Goal: Information Seeking & Learning: Learn about a topic

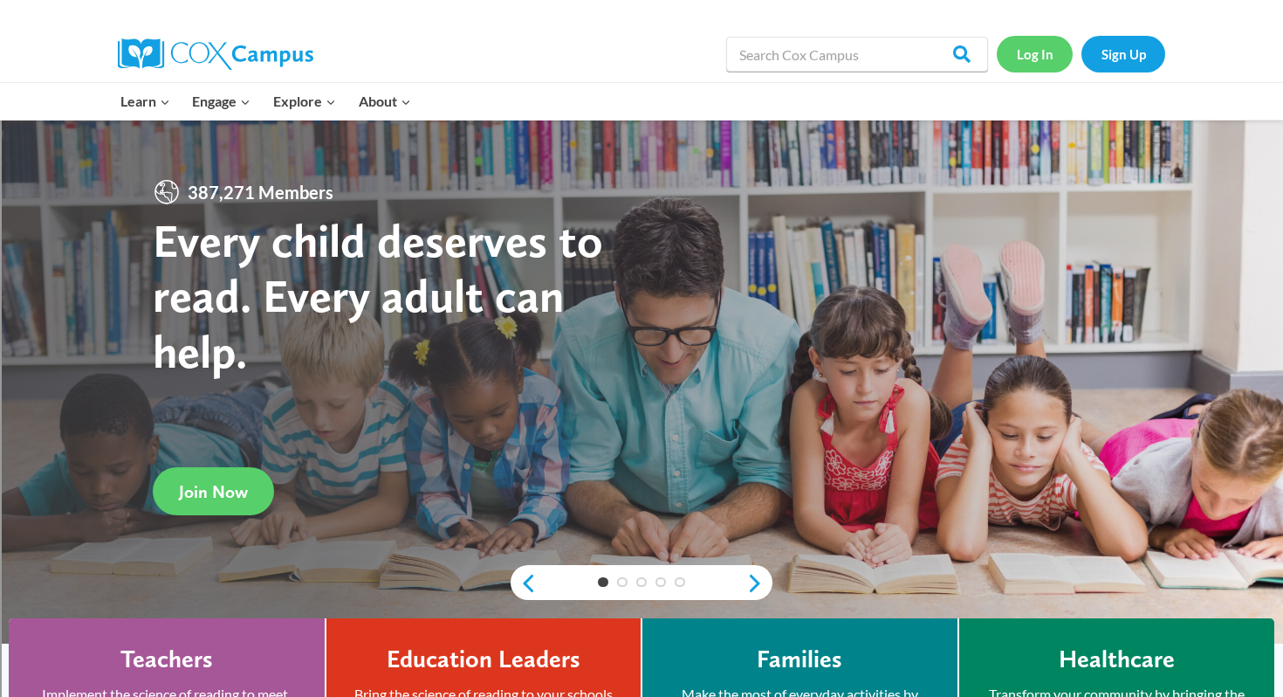
click at [1035, 47] on link "Log In" at bounding box center [1035, 54] width 76 height 36
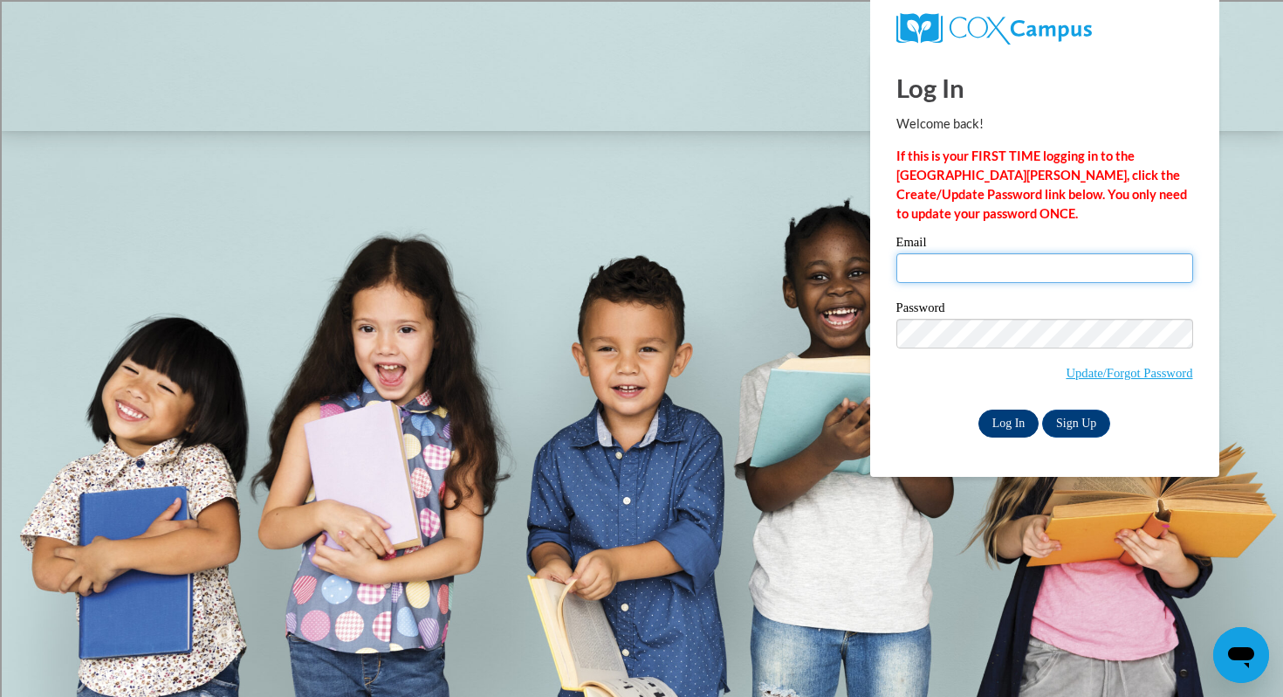
type input "aparisi@shorewood.k12.wi.us"
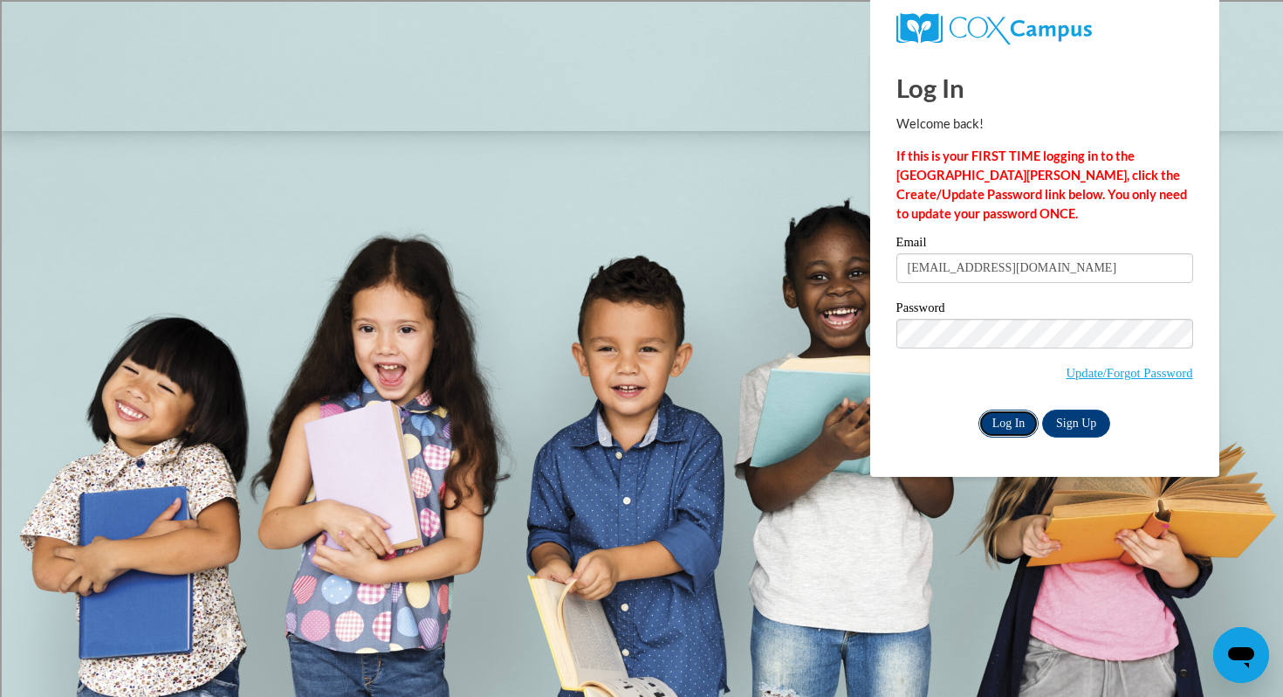
click at [996, 421] on input "Log In" at bounding box center [1009, 423] width 61 height 28
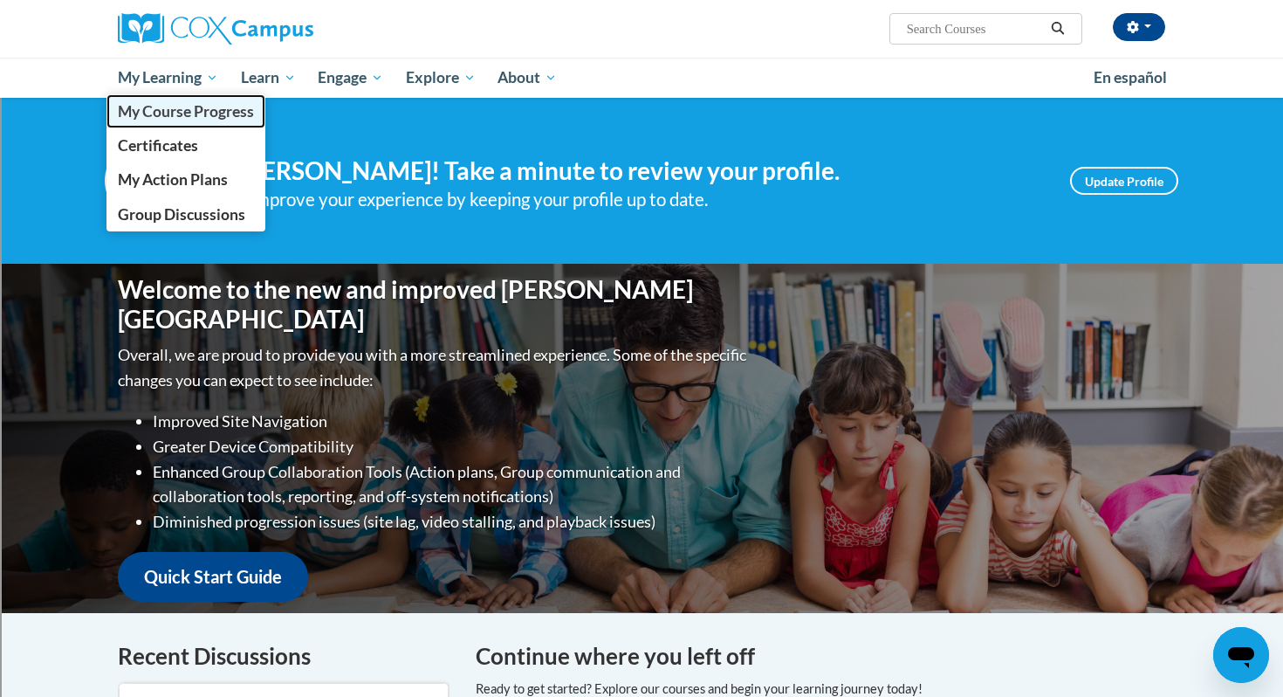
click at [155, 115] on span "My Course Progress" at bounding box center [186, 111] width 136 height 18
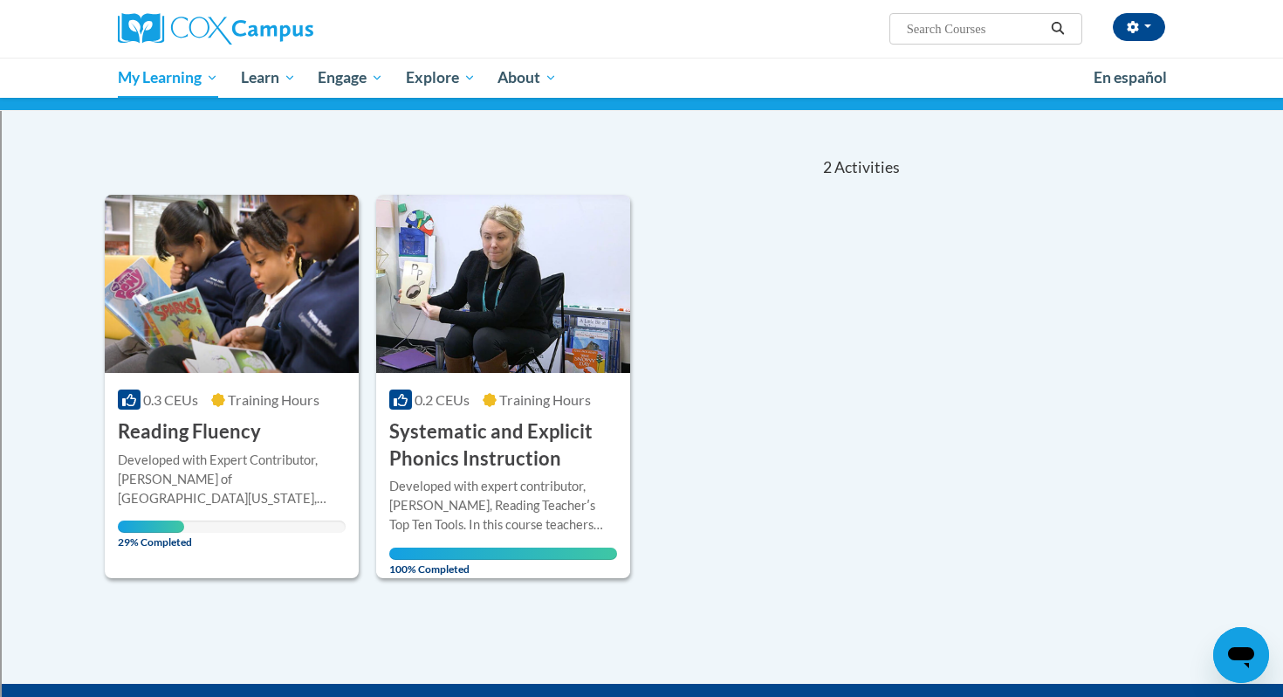
scroll to position [125, 0]
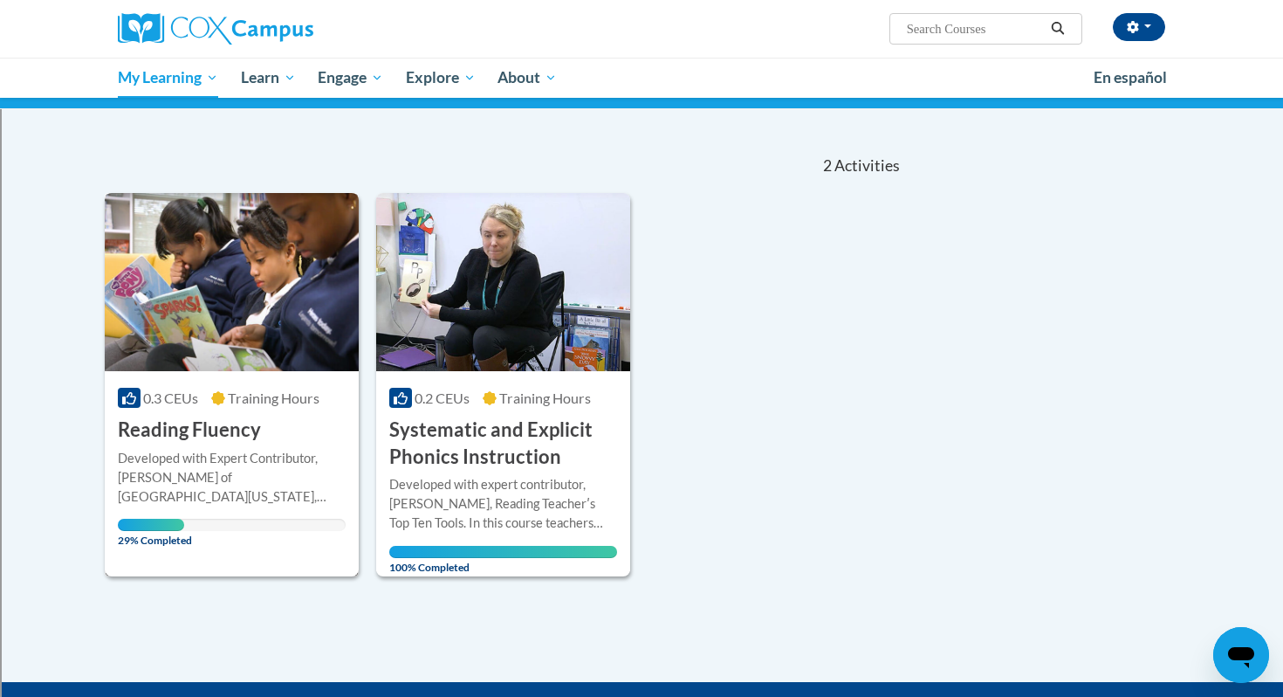
click at [223, 451] on div "Developed with Expert Contributor, Dr. Laura Rhinehart of University California…" at bounding box center [232, 478] width 228 height 58
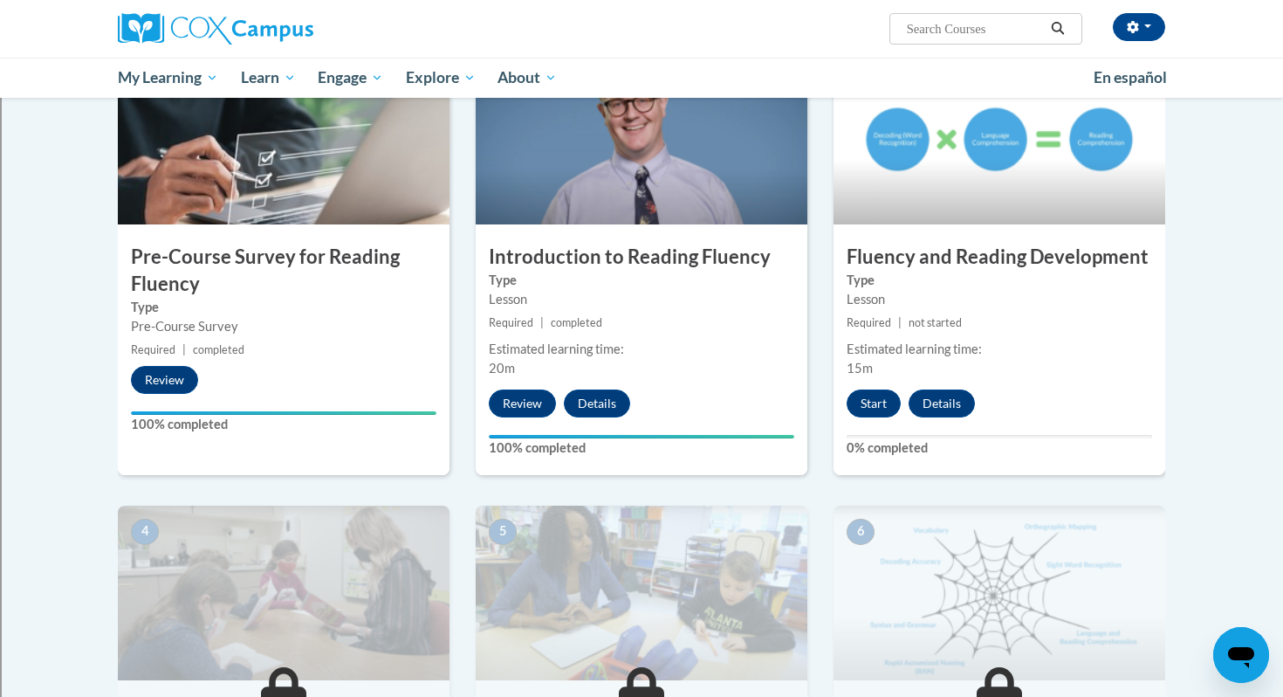
scroll to position [407, 0]
click at [883, 405] on button "Start" at bounding box center [874, 402] width 54 height 28
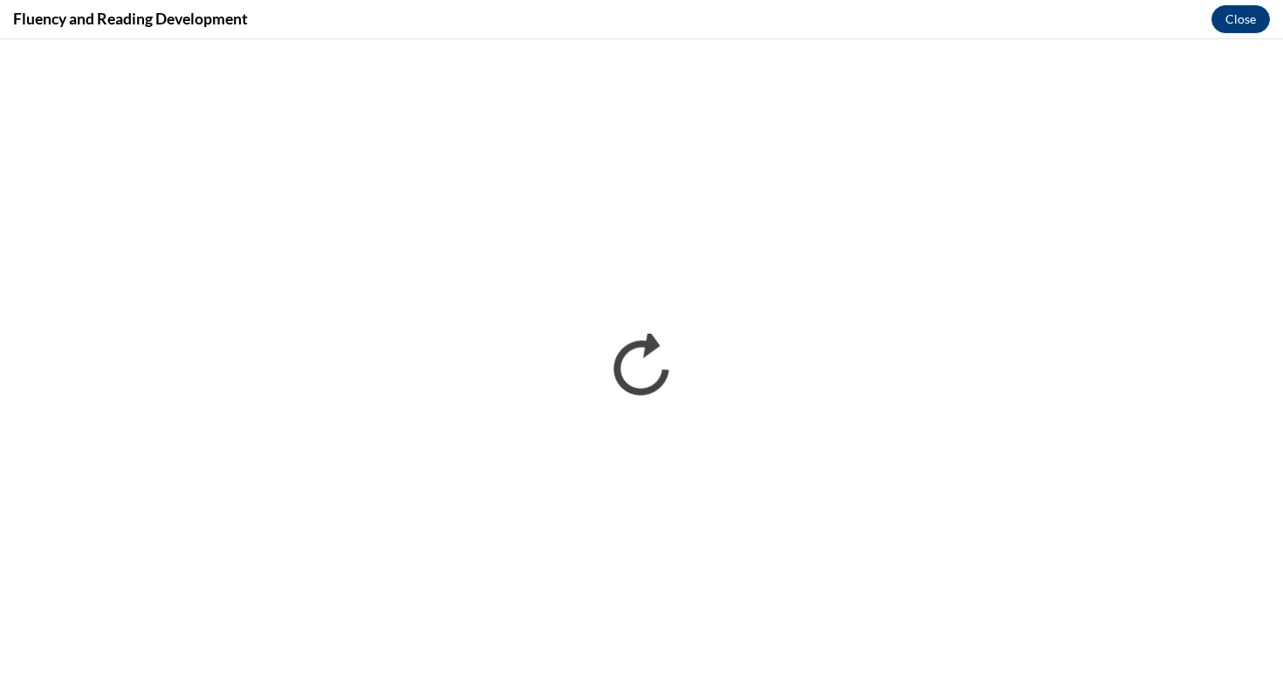
scroll to position [0, 0]
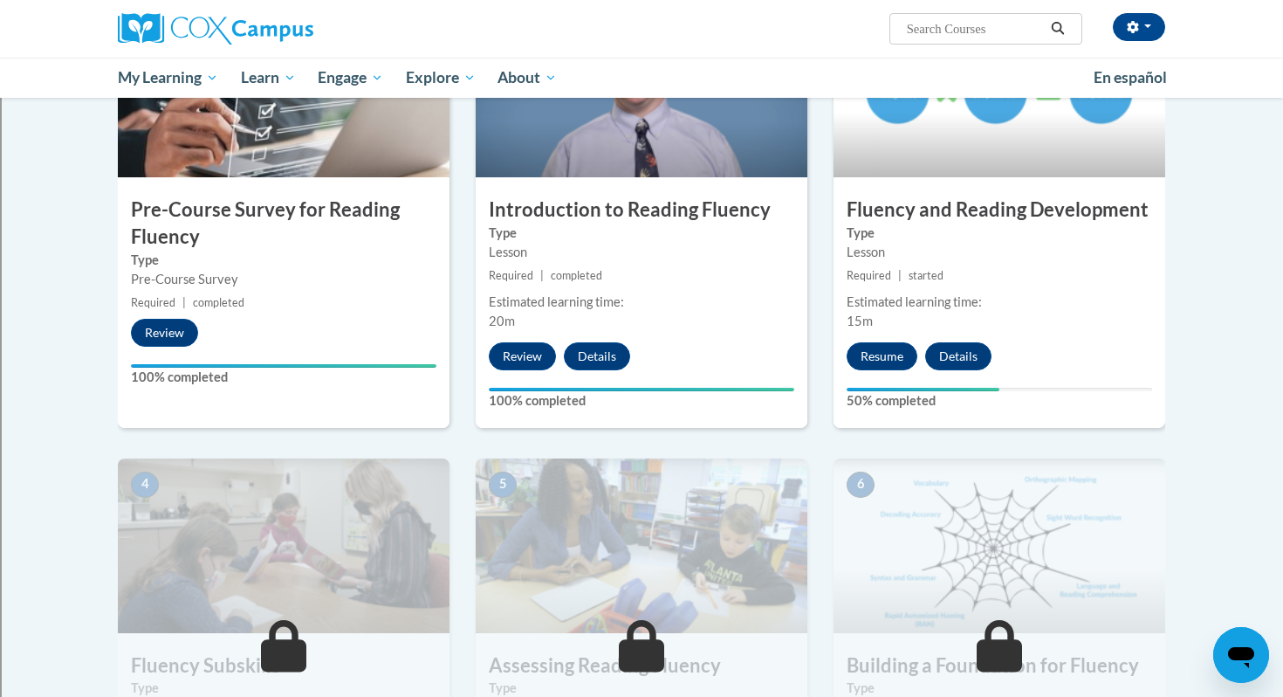
scroll to position [464, 0]
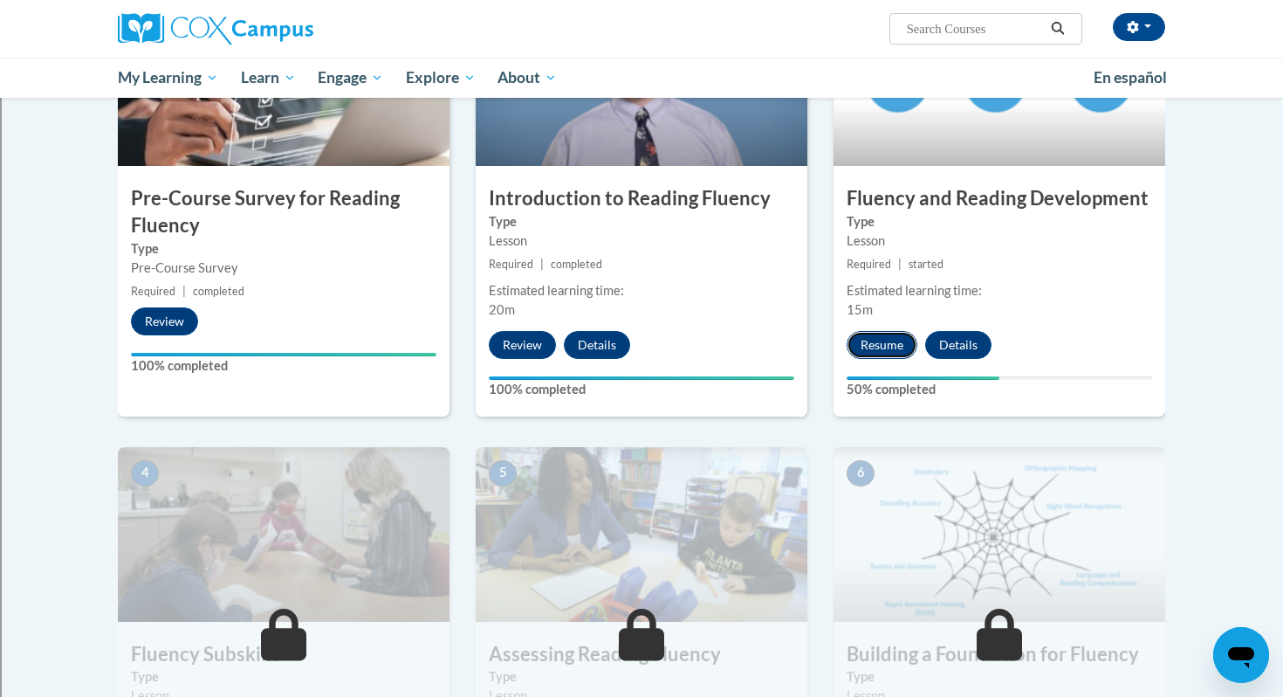
click at [880, 350] on button "Resume" at bounding box center [882, 345] width 71 height 28
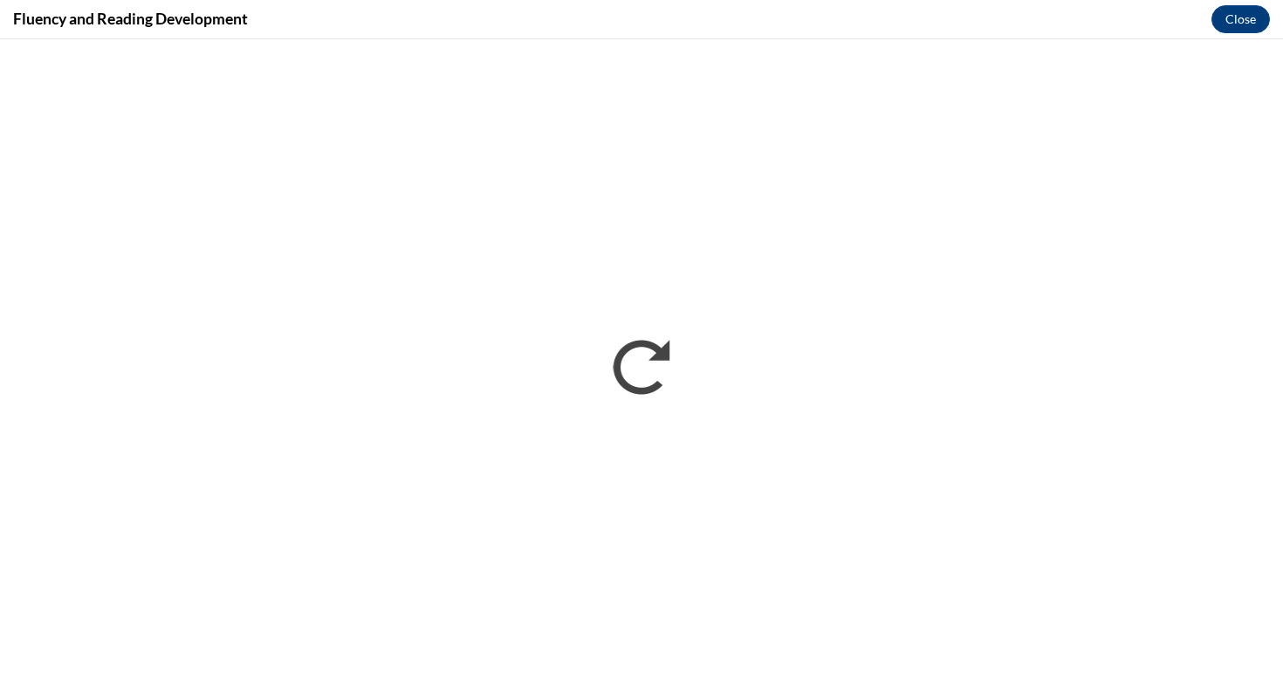
scroll to position [0, 0]
